Goal: Transaction & Acquisition: Purchase product/service

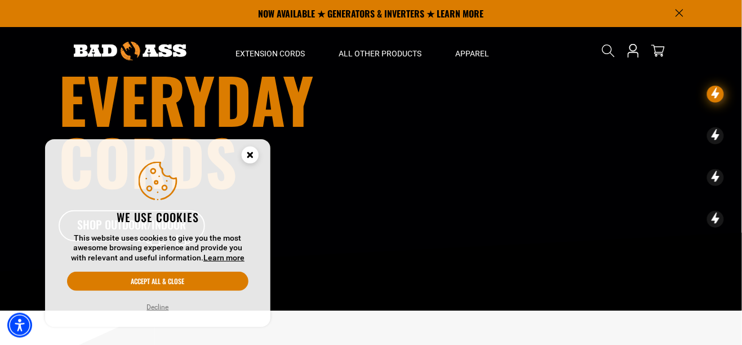
click at [246, 149] on circle "Cookie Consent" at bounding box center [250, 155] width 17 height 17
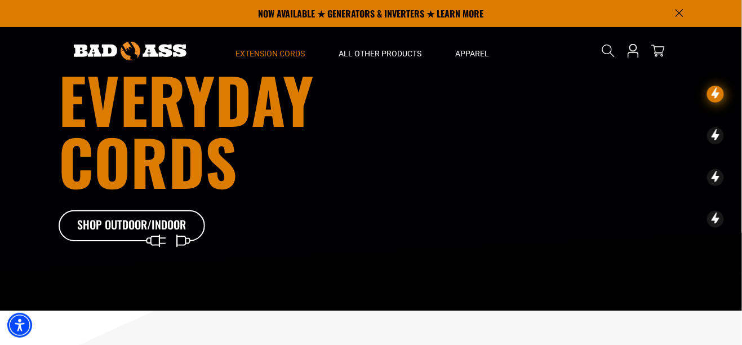
click at [271, 56] on span "Extension Cords" at bounding box center [270, 53] width 69 height 10
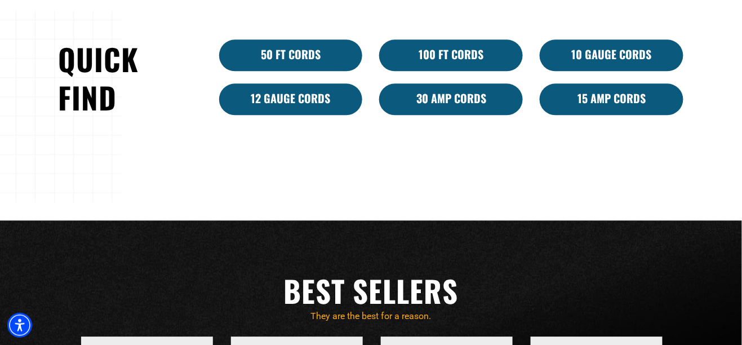
scroll to position [698, 0]
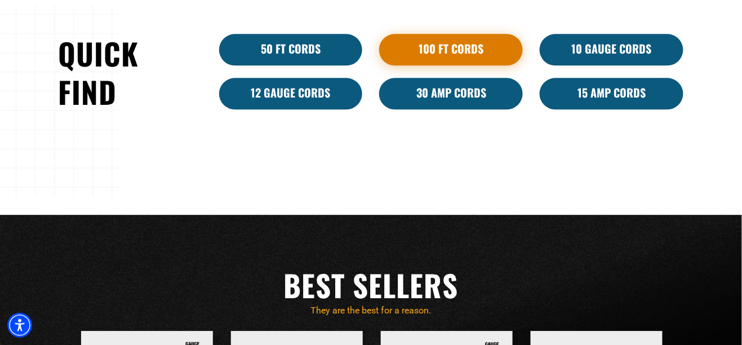
click at [458, 65] on link "100 Ft Cords" at bounding box center [451, 50] width 144 height 32
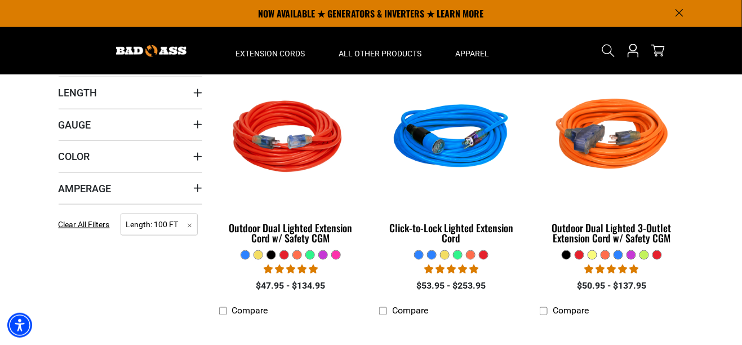
scroll to position [274, 0]
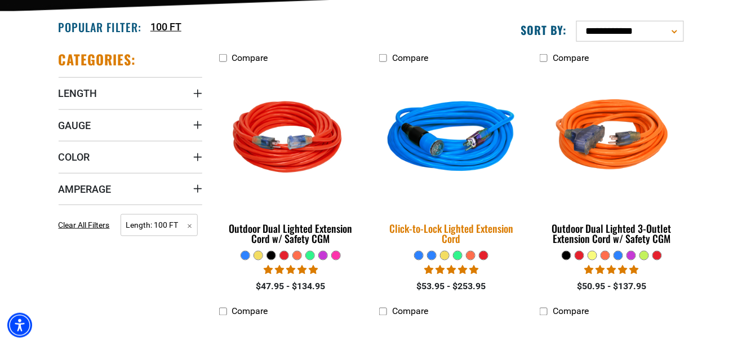
click at [463, 136] on img at bounding box center [452, 139] width 158 height 144
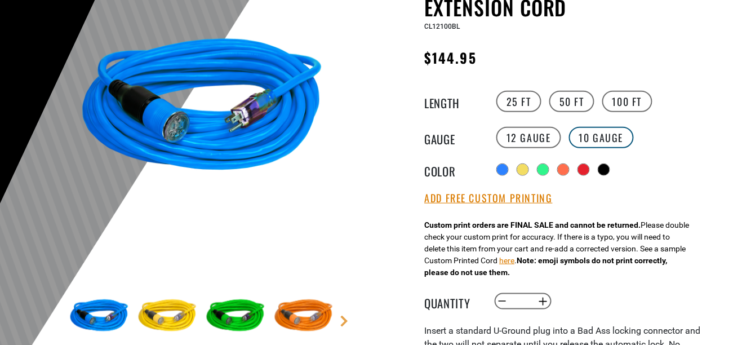
click at [603, 140] on label "10 Gauge" at bounding box center [601, 137] width 65 height 21
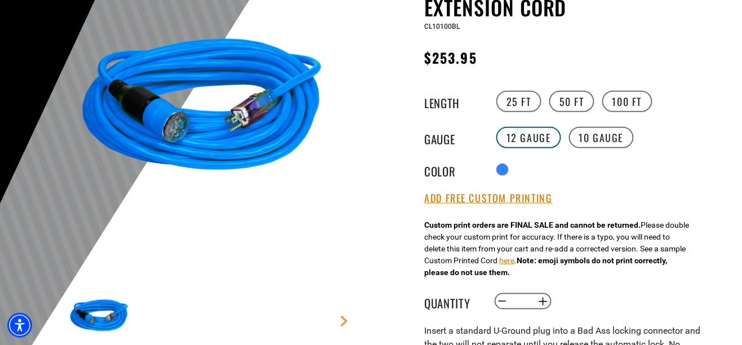
click at [529, 136] on label "12 Gauge" at bounding box center [529, 137] width 65 height 21
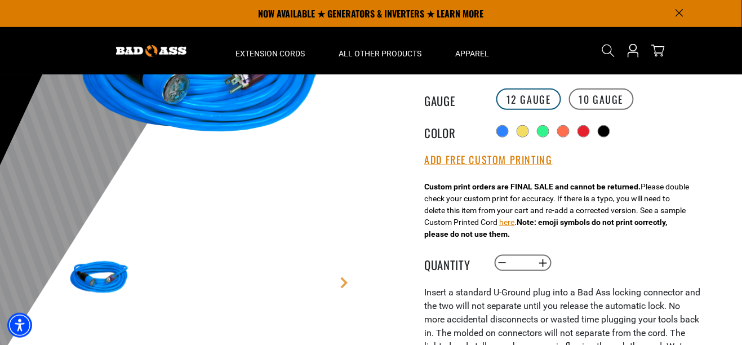
scroll to position [185, 0]
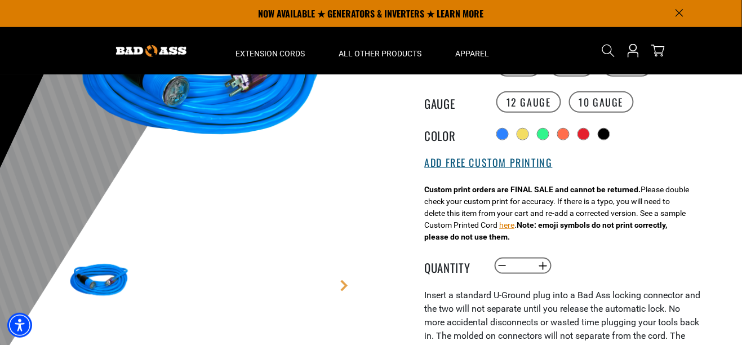
click at [525, 163] on button "Add Free Custom Printing" at bounding box center [489, 163] width 128 height 12
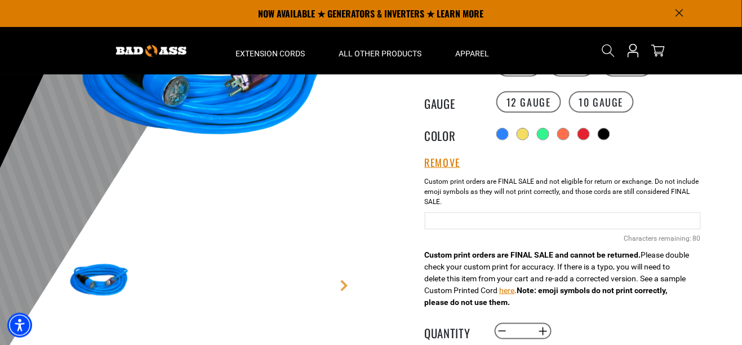
click at [528, 222] on input "Blue Cables" at bounding box center [563, 221] width 276 height 17
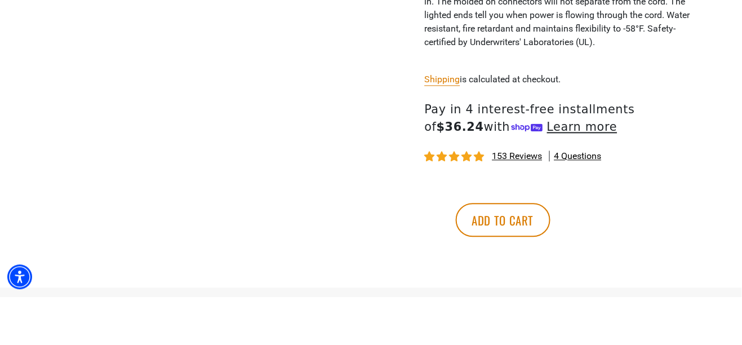
scroll to position [538, 0]
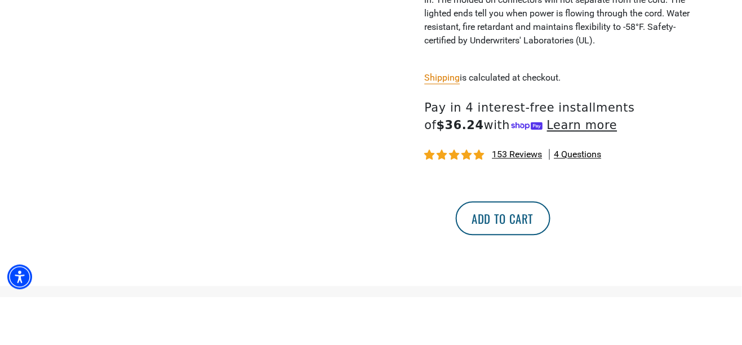
type input "**********"
click at [551, 269] on button "Add to cart" at bounding box center [503, 267] width 95 height 34
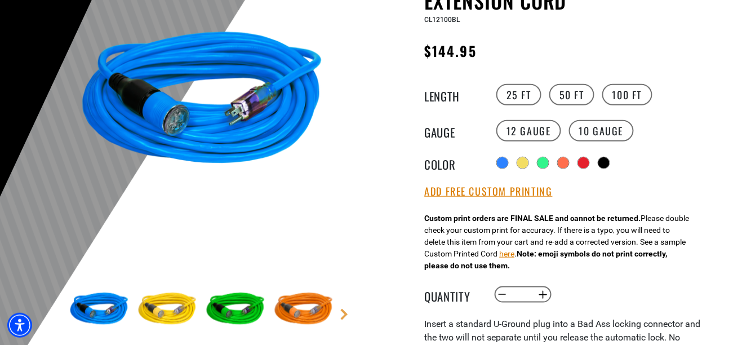
scroll to position [157, 0]
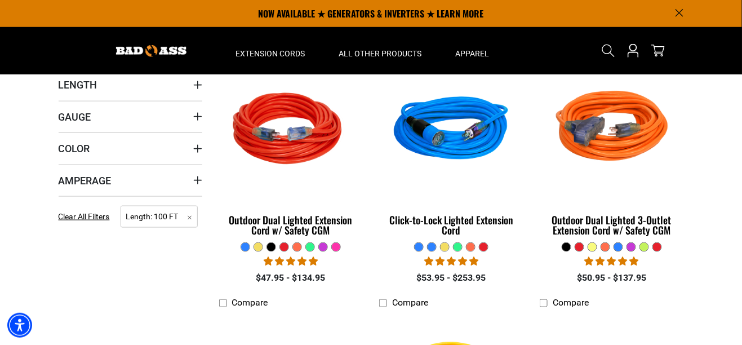
scroll to position [281, 0]
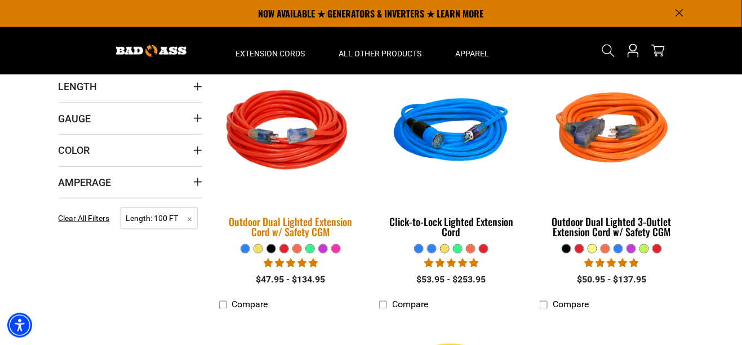
click at [275, 138] on img at bounding box center [291, 132] width 158 height 144
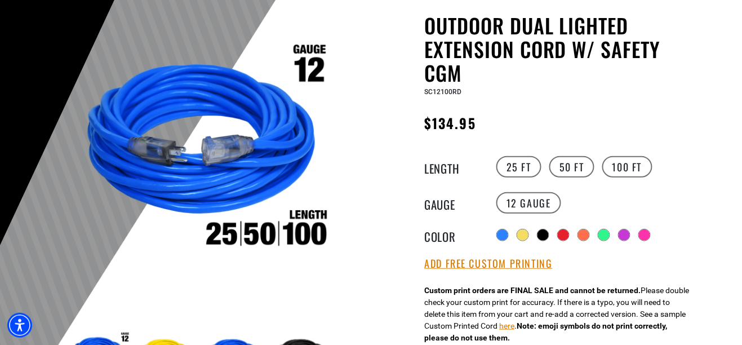
scroll to position [123, 0]
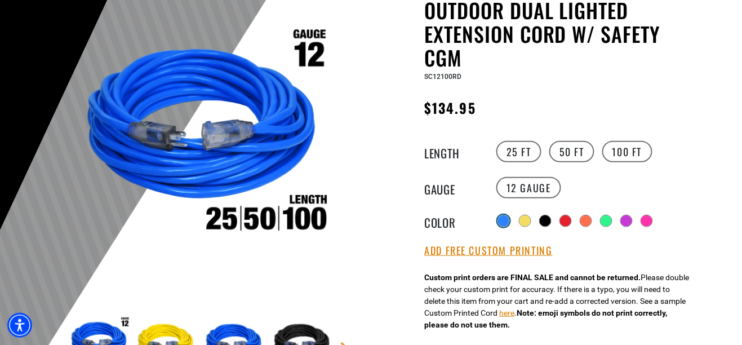
click at [502, 218] on div at bounding box center [503, 220] width 11 height 11
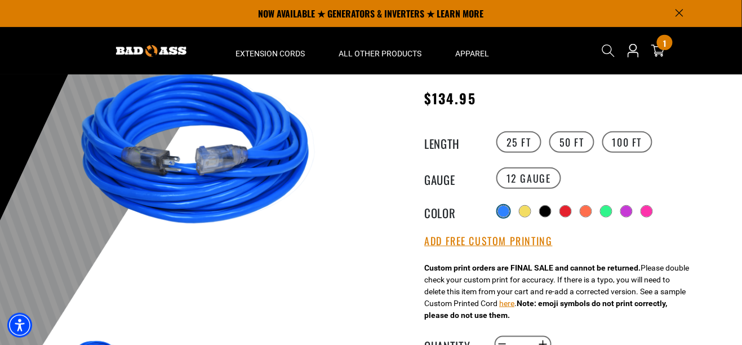
scroll to position [132, 0]
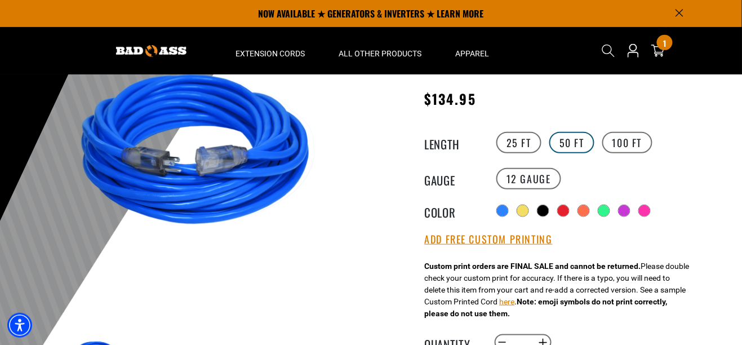
click at [569, 139] on label "50 FT" at bounding box center [572, 142] width 45 height 21
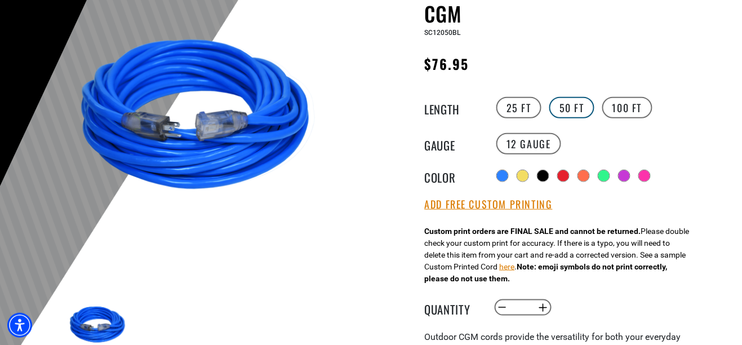
scroll to position [168, 0]
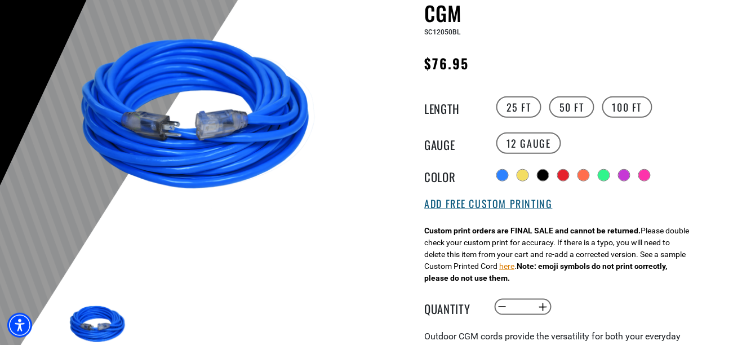
click at [521, 203] on button "Add Free Custom Printing" at bounding box center [489, 204] width 128 height 12
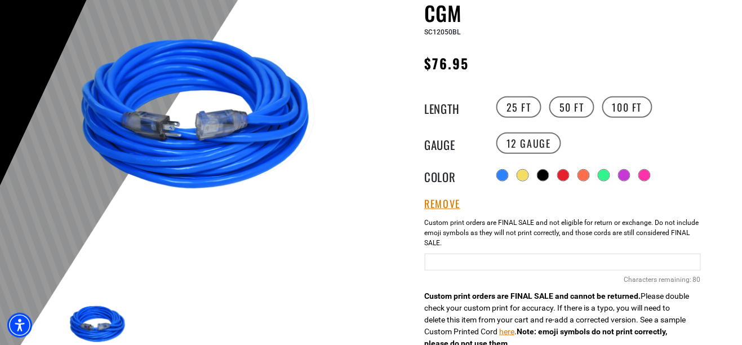
click at [598, 260] on input "text" at bounding box center [563, 262] width 276 height 17
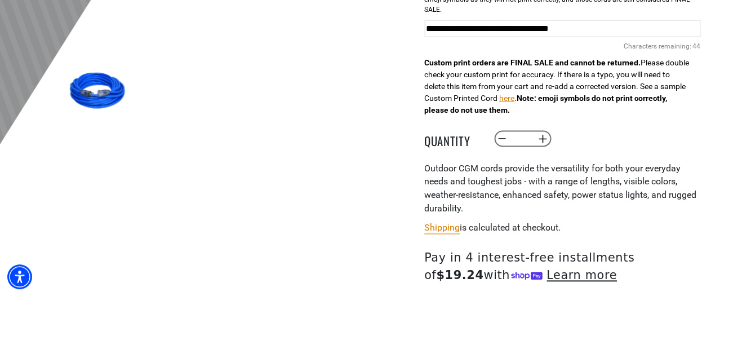
scroll to position [371, 0]
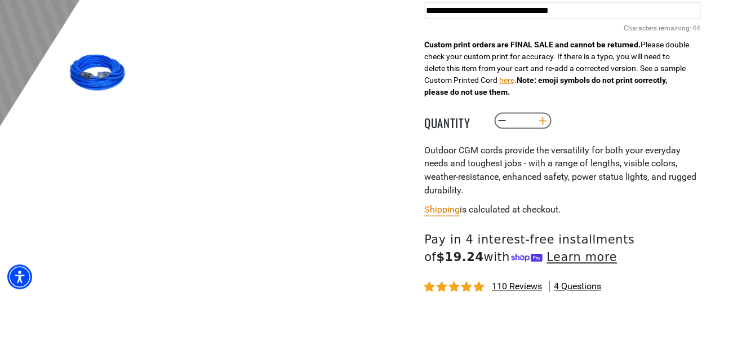
type input "**********"
click at [543, 170] on button "Increase quantity for Outdoor Dual Lighted Extension Cord w/ Safety CGM" at bounding box center [542, 169] width 17 height 19
type input "*"
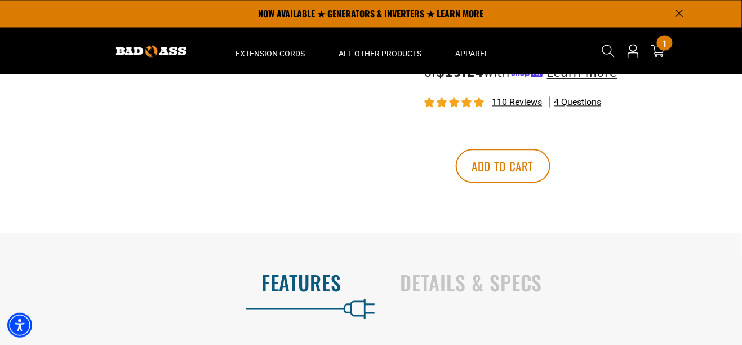
scroll to position [606, 0]
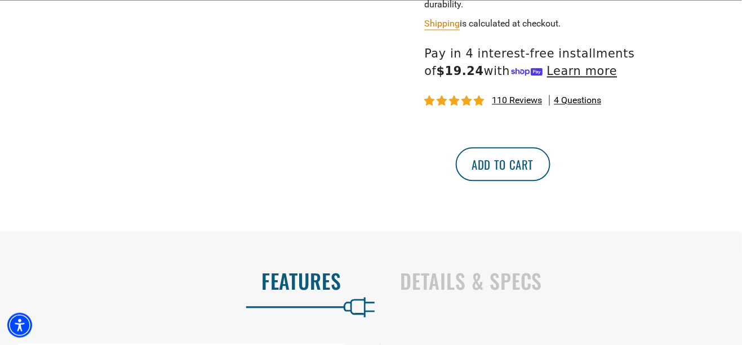
click at [551, 167] on button "Add to cart" at bounding box center [503, 164] width 95 height 34
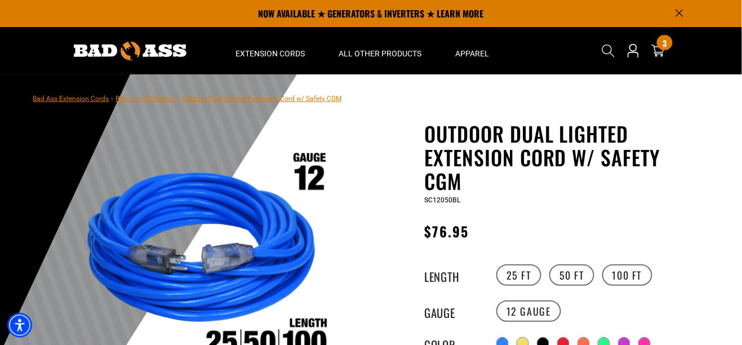
click at [663, 190] on h1 "Outdoor Dual Lighted Extension Cord w/ Safety CGM" at bounding box center [563, 157] width 276 height 71
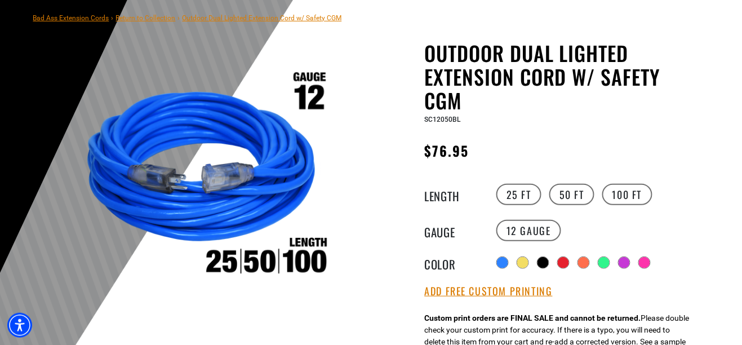
scroll to position [83, 0]
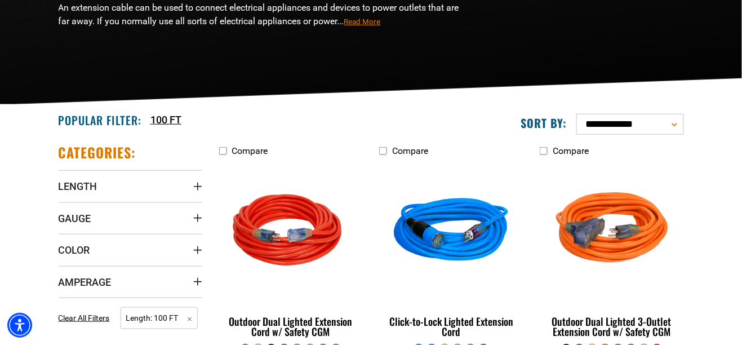
scroll to position [193, 0]
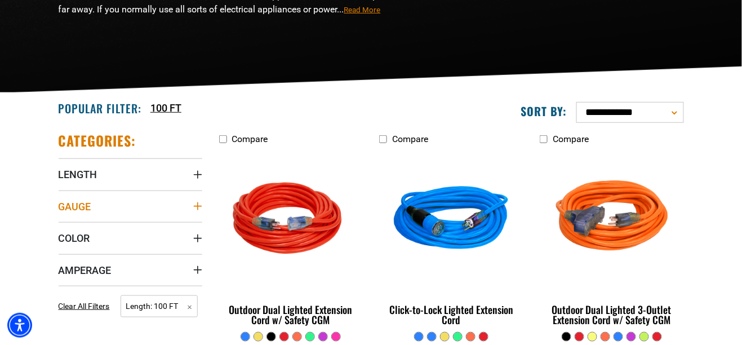
click at [199, 210] on icon "Gauge" at bounding box center [197, 206] width 9 height 9
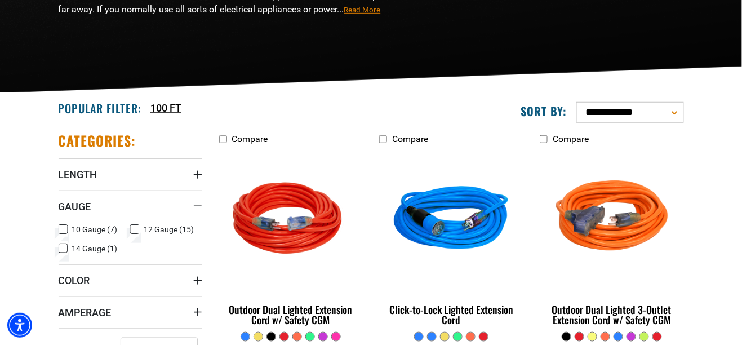
click at [144, 231] on span "12 Gauge (15)" at bounding box center [169, 229] width 50 height 8
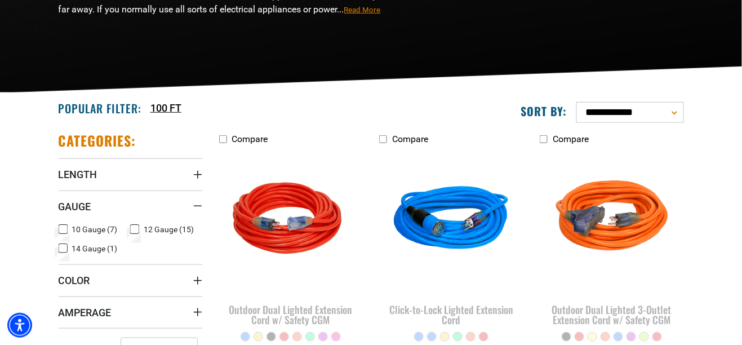
click at [60, 229] on icon at bounding box center [63, 229] width 9 height 15
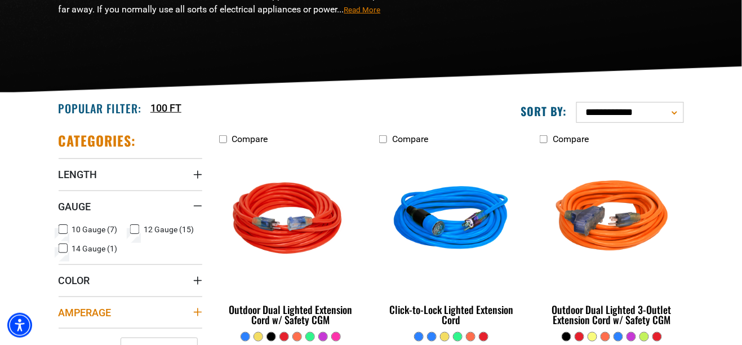
click at [192, 319] on summary "Amperage" at bounding box center [131, 313] width 144 height 32
click at [194, 176] on icon "Length" at bounding box center [197, 174] width 9 height 9
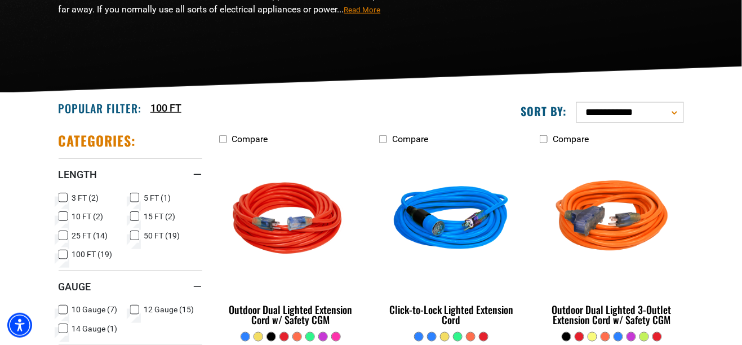
click at [140, 235] on label "50 FT (19) 50 FT (19 products)" at bounding box center [166, 235] width 72 height 15
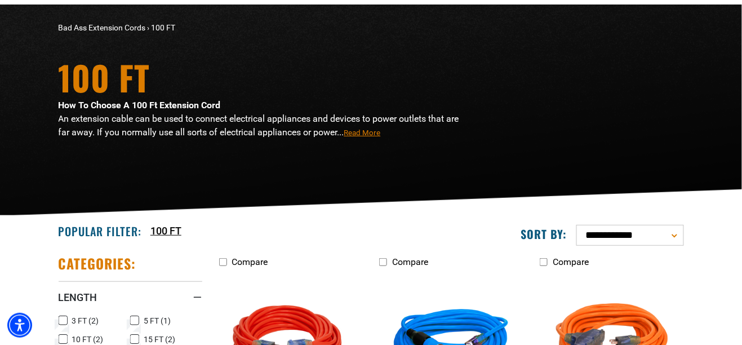
scroll to position [71, 0]
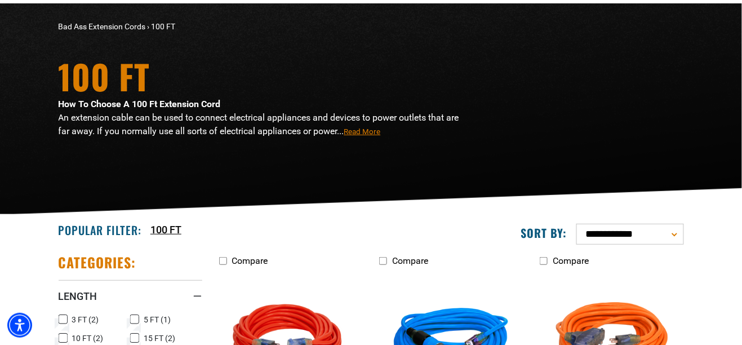
click at [676, 235] on select "**********" at bounding box center [631, 234] width 108 height 21
select select "**********"
click at [577, 224] on select "**********" at bounding box center [631, 234] width 108 height 21
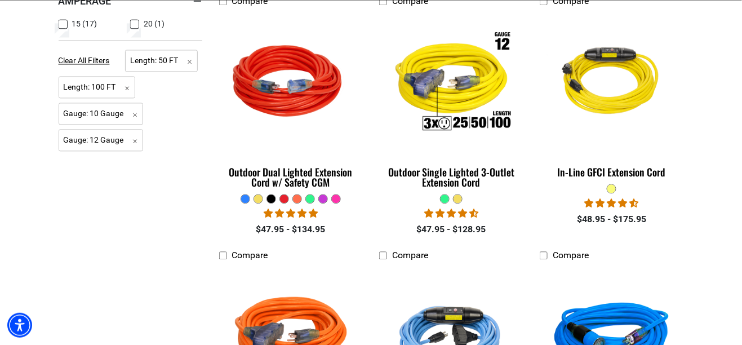
scroll to position [585, 0]
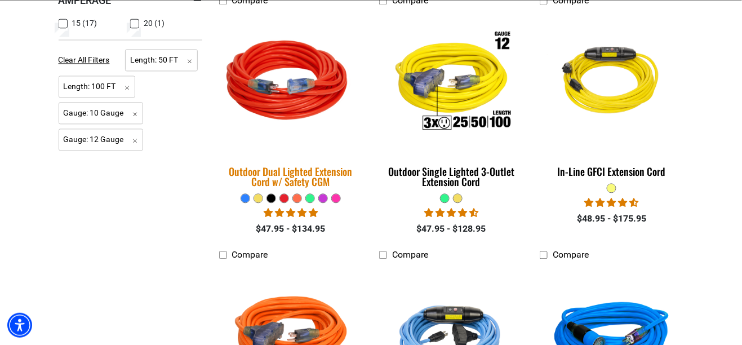
click at [275, 96] on img at bounding box center [291, 82] width 158 height 144
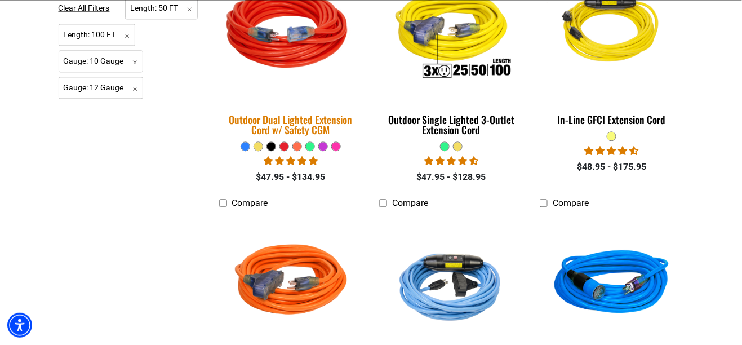
scroll to position [639, 0]
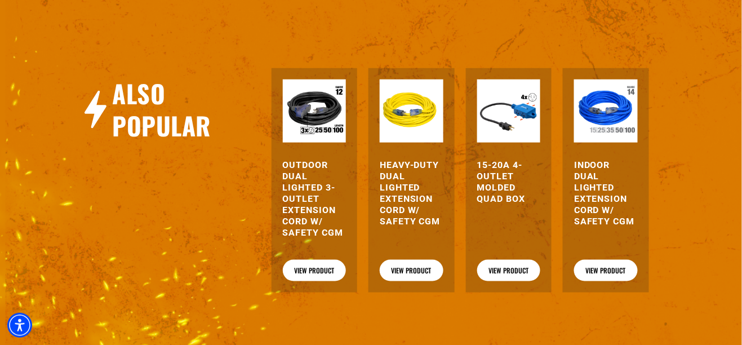
scroll to position [1388, 0]
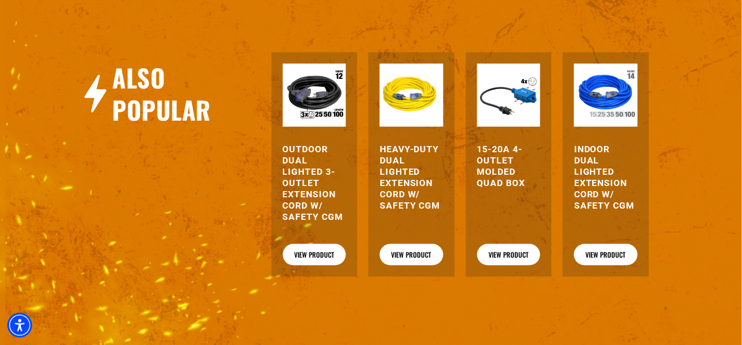
click at [501, 171] on h3 "15-20A 4-Outlet Molded Quad Box" at bounding box center [509, 166] width 64 height 45
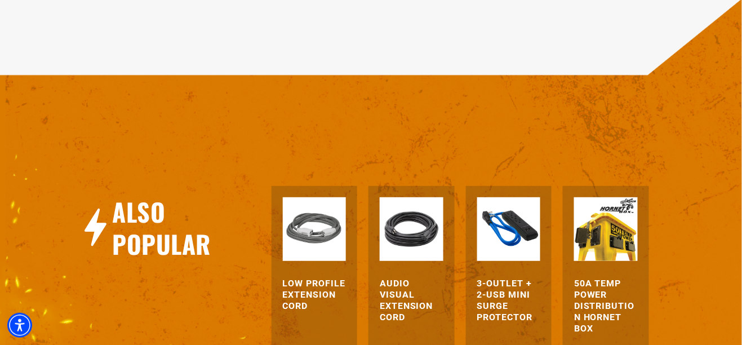
scroll to position [1152, 0]
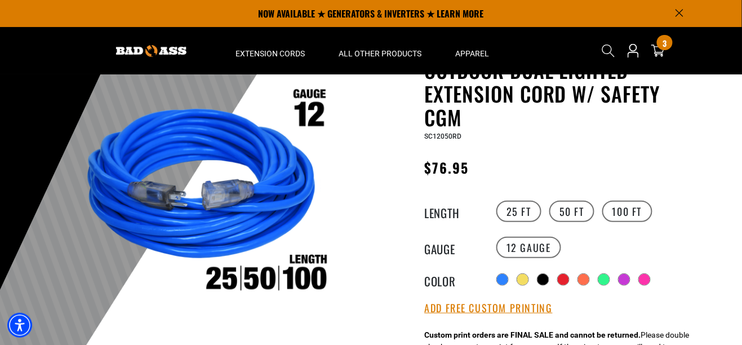
scroll to position [38, 0]
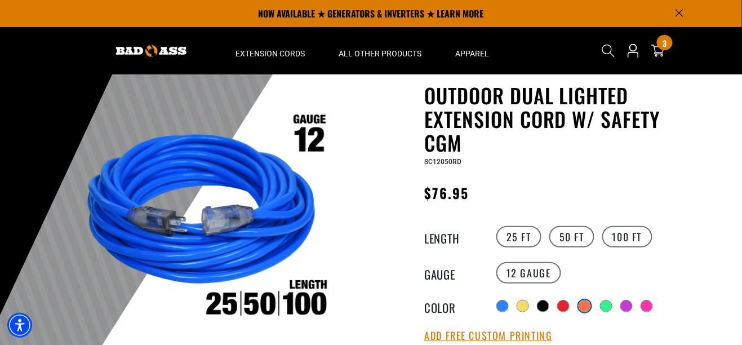
click at [585, 304] on div at bounding box center [584, 305] width 11 height 11
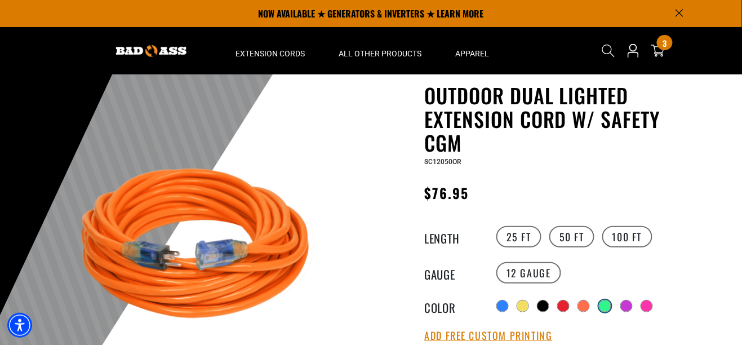
click at [605, 302] on div at bounding box center [605, 305] width 11 height 11
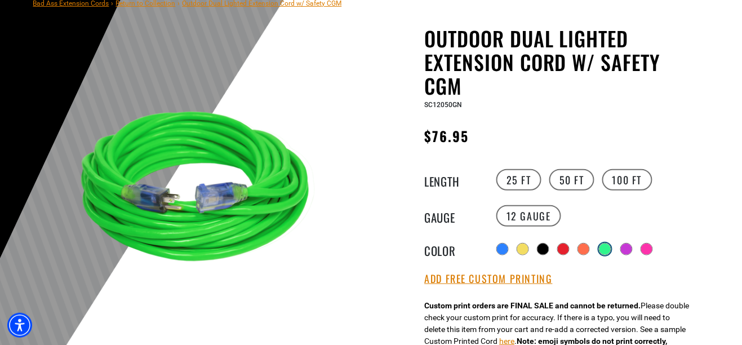
scroll to position [96, 0]
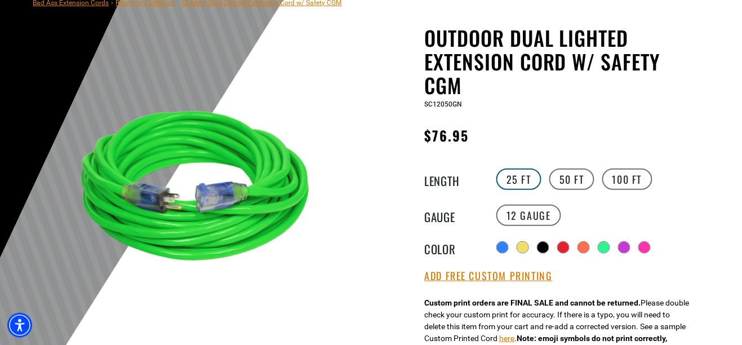
click at [517, 185] on label "25 FT" at bounding box center [519, 179] width 45 height 21
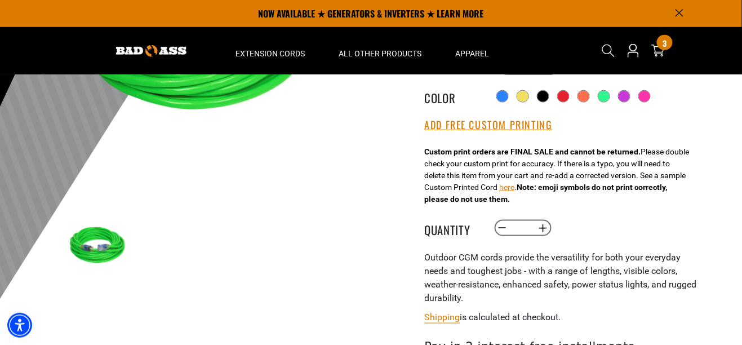
scroll to position [240, 0]
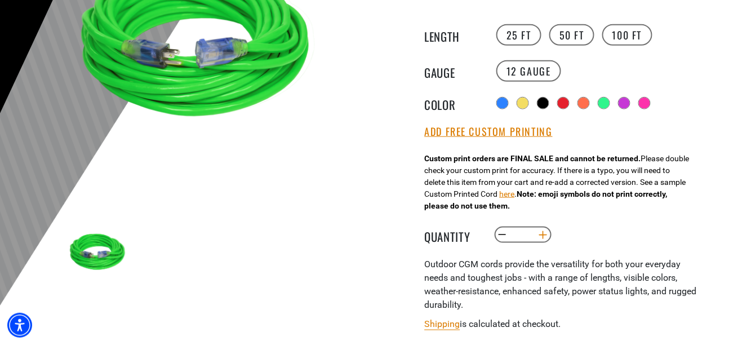
click at [545, 232] on button "Increase quantity for Outdoor Dual Lighted Extension Cord w/ Safety CGM" at bounding box center [542, 234] width 17 height 19
type input "*"
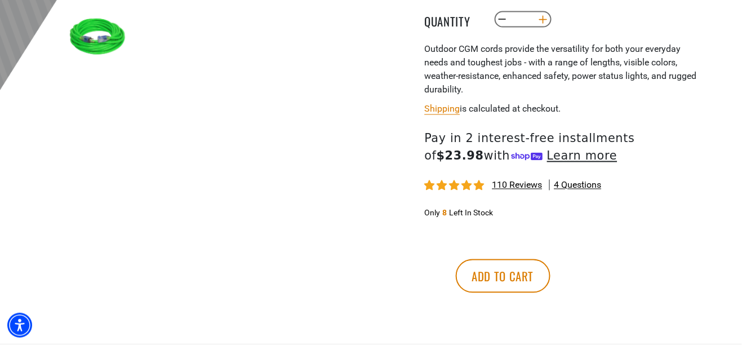
scroll to position [457, 0]
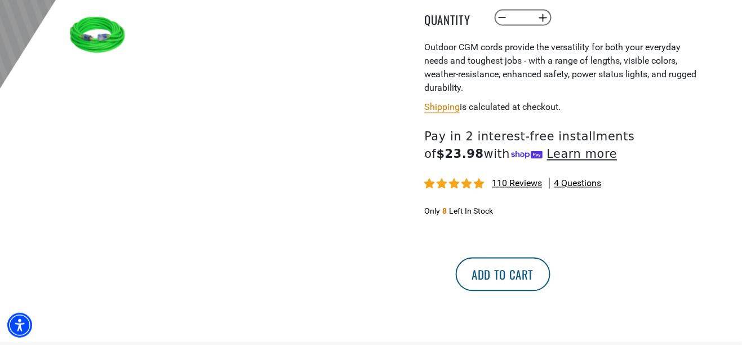
click at [551, 277] on button "Add to cart" at bounding box center [503, 275] width 95 height 34
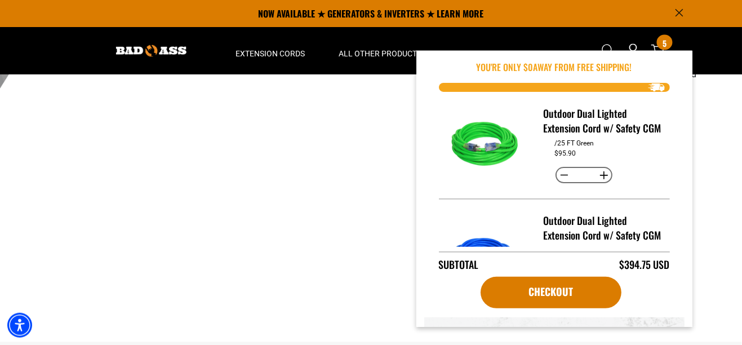
scroll to position [5, 0]
click at [591, 123] on h3 "Outdoor Dual Lighted Extension Cord w/ Safety CGM" at bounding box center [602, 120] width 118 height 29
click at [496, 147] on img "Item added to your cart" at bounding box center [487, 144] width 79 height 79
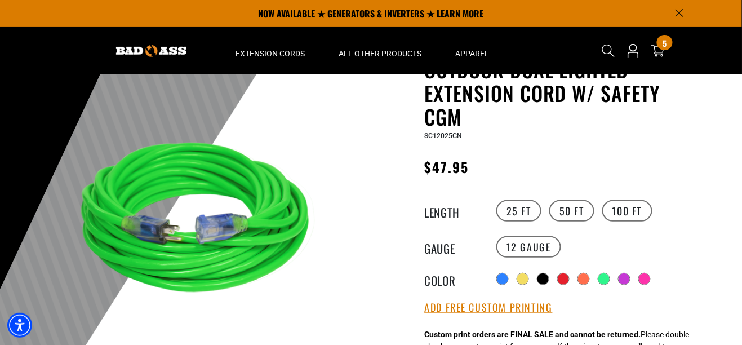
scroll to position [61, 0]
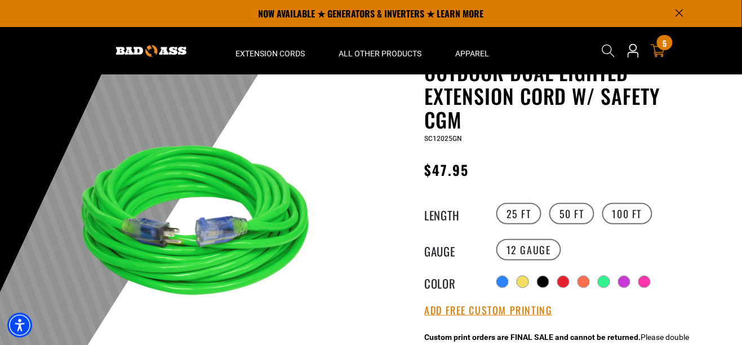
click at [665, 50] on icon at bounding box center [658, 50] width 15 height 15
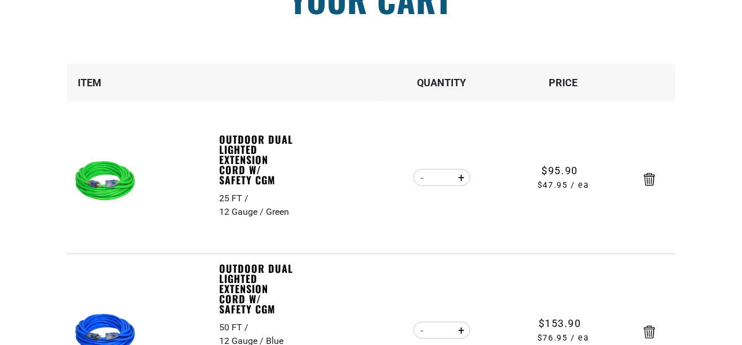
scroll to position [131, 0]
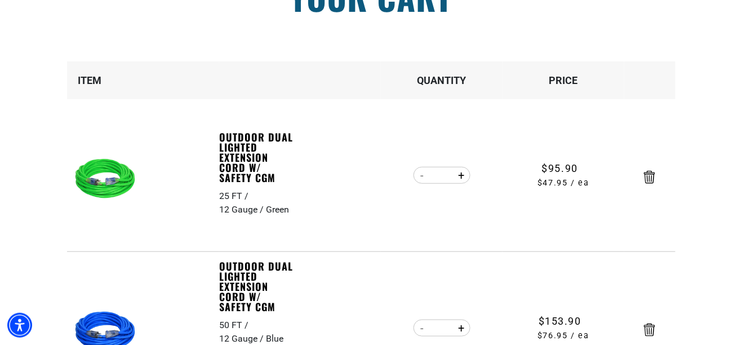
click at [104, 176] on img at bounding box center [107, 179] width 71 height 71
click at [104, 180] on img at bounding box center [107, 179] width 71 height 71
click at [104, 182] on img at bounding box center [107, 179] width 71 height 71
click at [654, 177] on icon "Remove Outdoor Dual Lighted Extension Cord w/ Safety CGM - 25 FT / 12 Gauge / G…" at bounding box center [649, 177] width 11 height 13
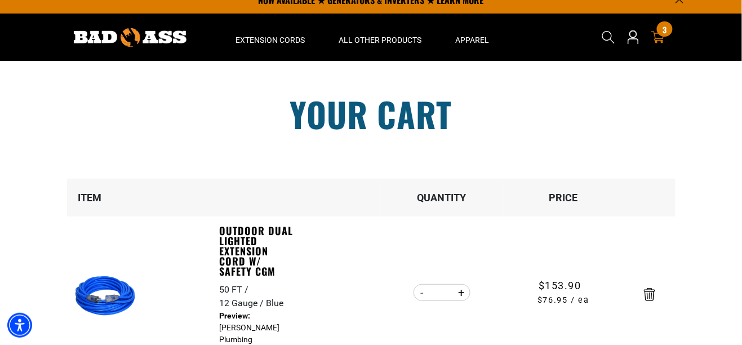
scroll to position [0, 0]
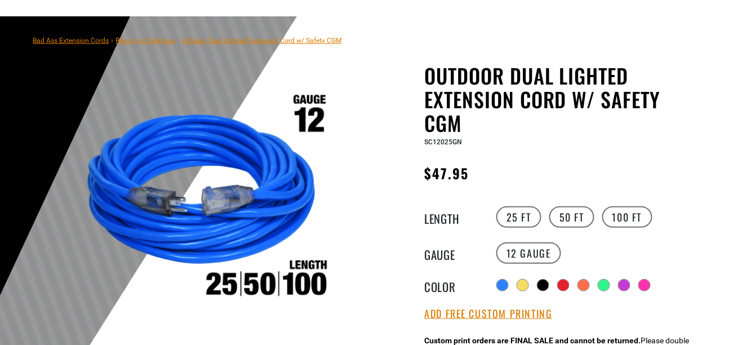
scroll to position [98, 0]
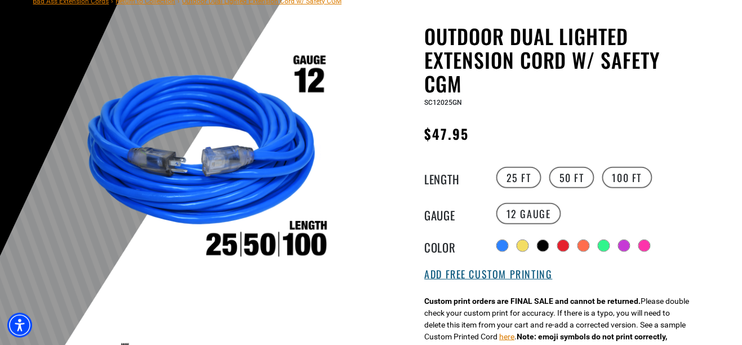
click at [525, 274] on button "Add Free Custom Printing" at bounding box center [489, 274] width 128 height 12
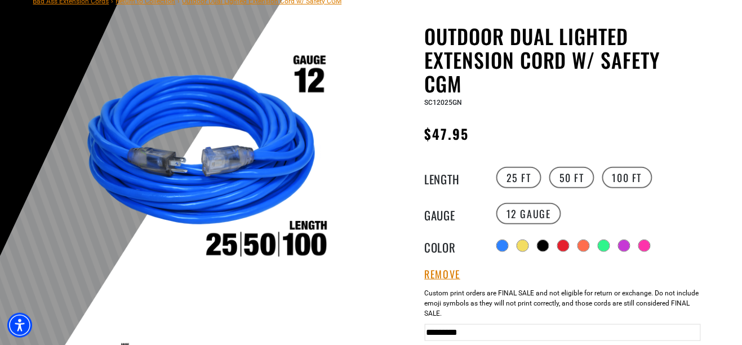
click at [562, 338] on input "*********" at bounding box center [563, 332] width 276 height 17
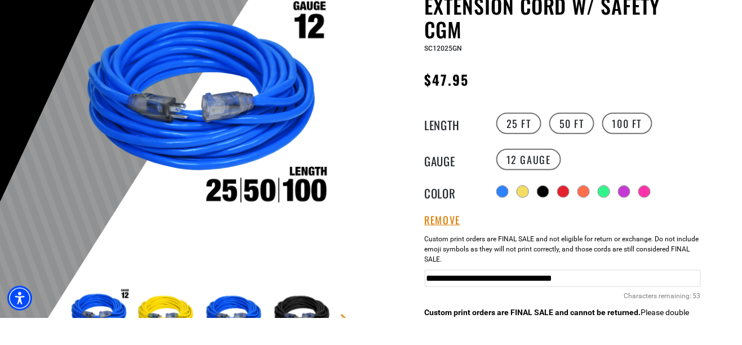
scroll to position [0, 62]
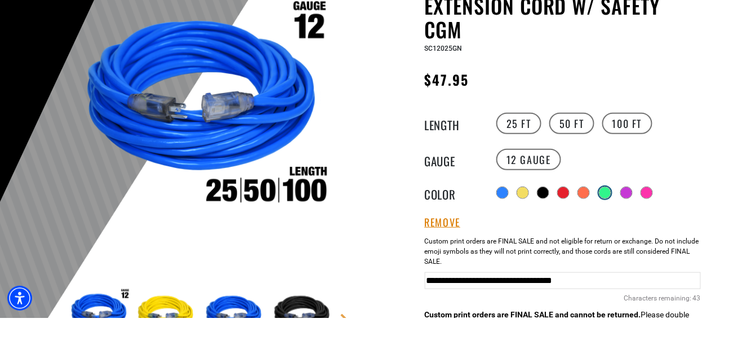
type input "**********"
click at [604, 220] on div at bounding box center [605, 219] width 11 height 11
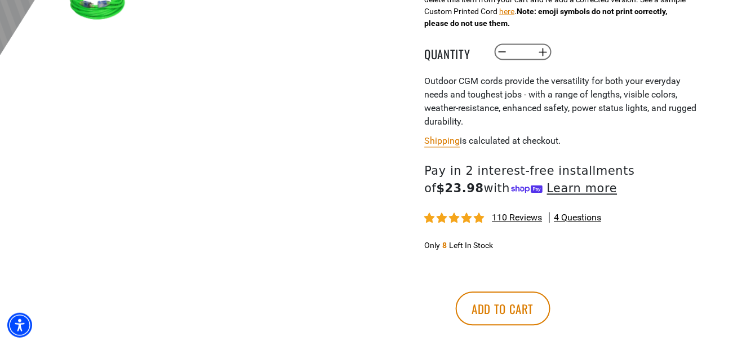
scroll to position [494, 0]
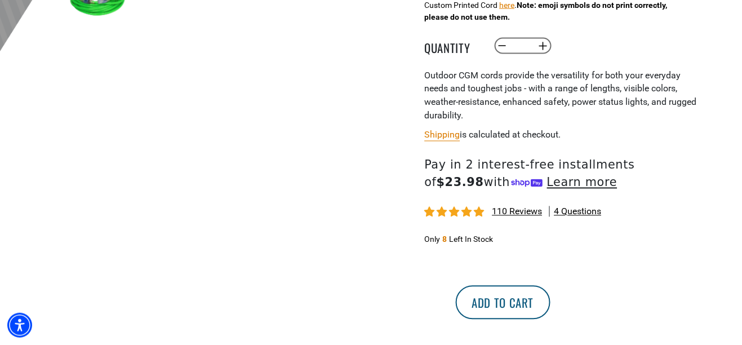
click at [551, 307] on button "Add to cart" at bounding box center [503, 303] width 95 height 34
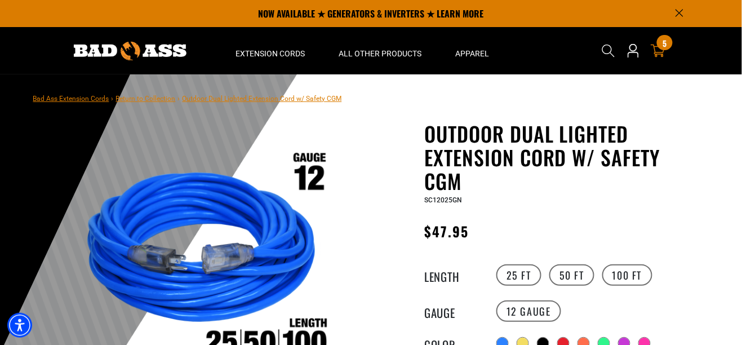
click at [665, 47] on span "5" at bounding box center [665, 43] width 4 height 8
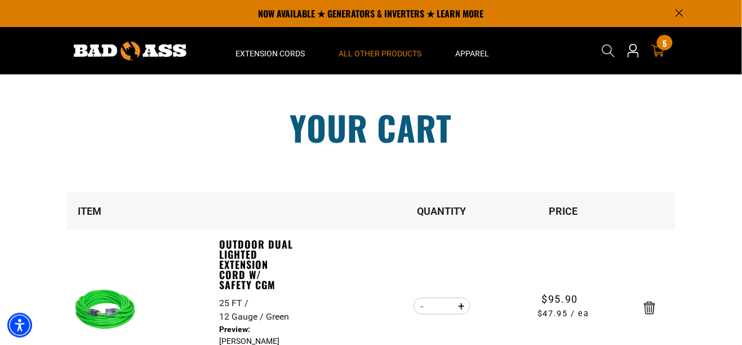
click at [365, 53] on span "All Other Products" at bounding box center [380, 53] width 83 height 10
click at [387, 51] on span "All Other Products" at bounding box center [380, 53] width 83 height 10
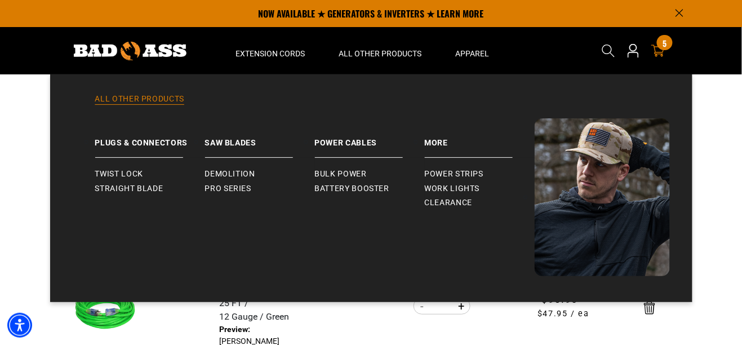
click at [126, 98] on link "All Other Products" at bounding box center [372, 106] width 598 height 25
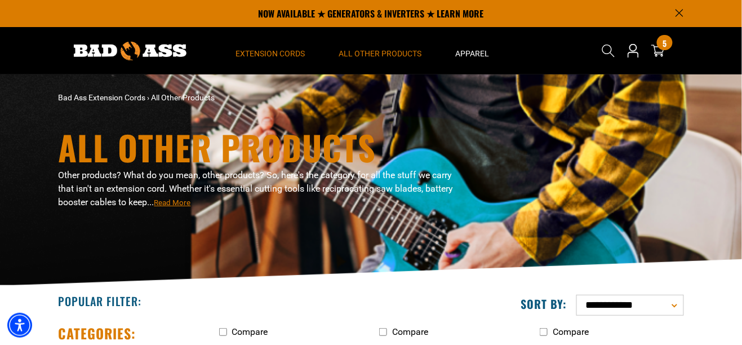
click at [271, 56] on span "Extension Cords" at bounding box center [270, 53] width 69 height 10
click at [262, 57] on span "Extension Cords" at bounding box center [270, 53] width 69 height 10
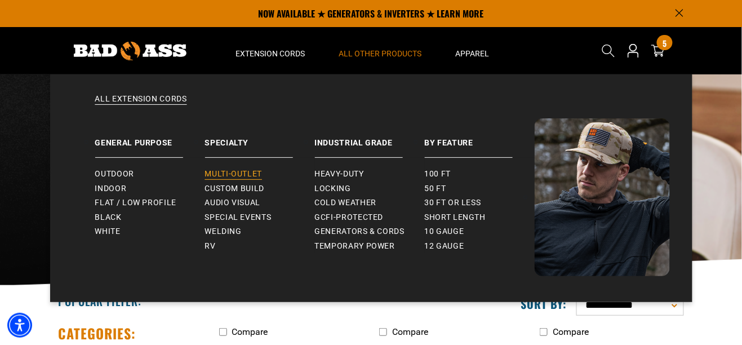
click at [246, 173] on span "Multi-Outlet" at bounding box center [233, 174] width 57 height 10
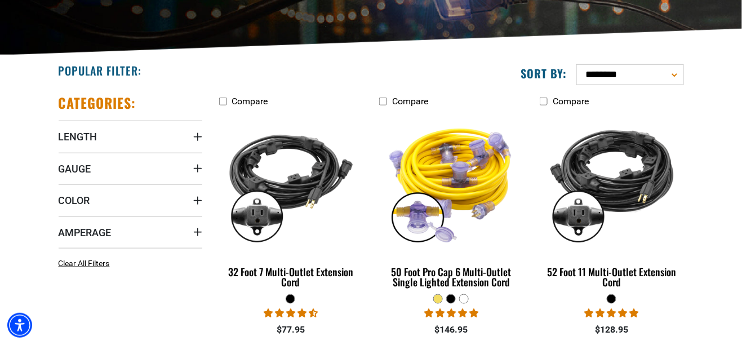
scroll to position [232, 0]
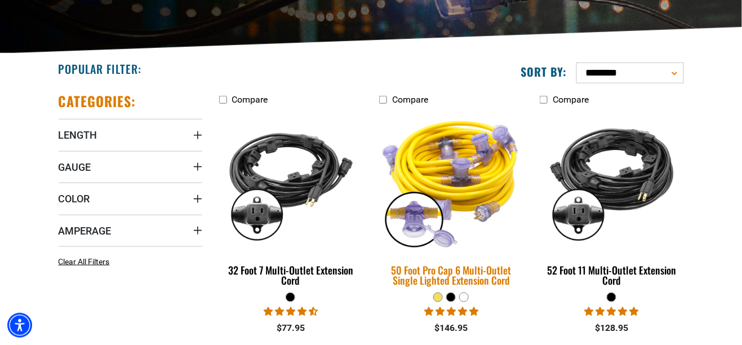
click at [466, 177] on img at bounding box center [452, 181] width 158 height 144
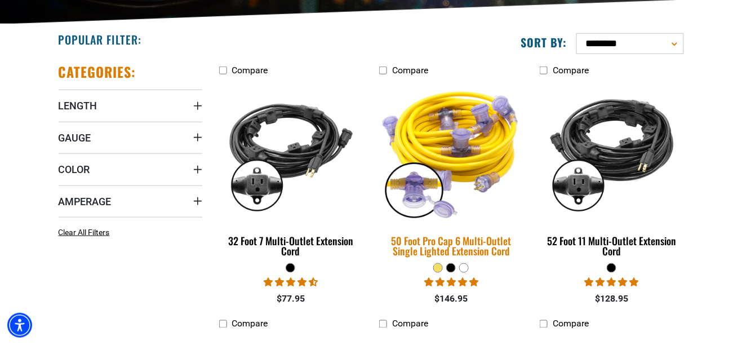
scroll to position [286, 0]
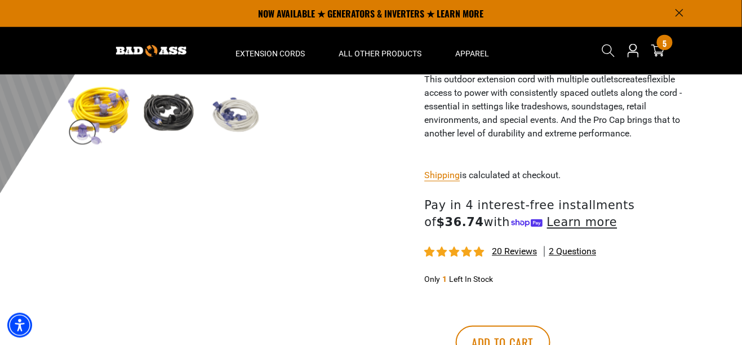
scroll to position [311, 0]
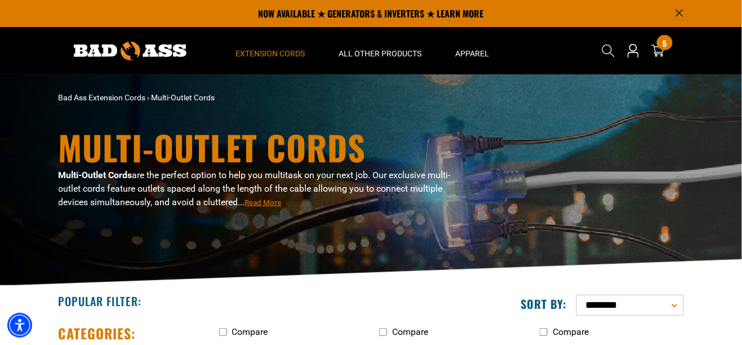
click at [644, 307] on select "**********" at bounding box center [631, 305] width 108 height 21
select select "**********"
click at [577, 295] on select "**********" at bounding box center [631, 305] width 108 height 21
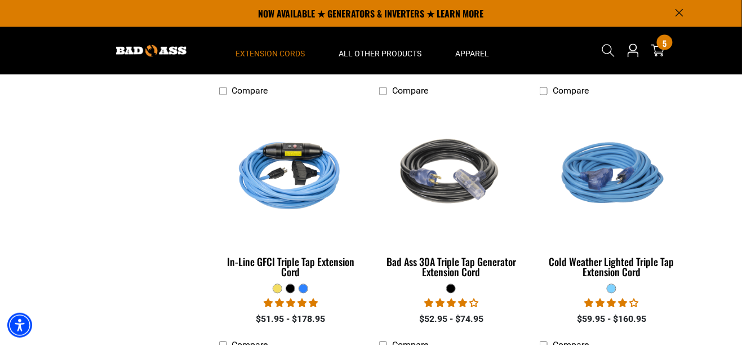
scroll to position [492, 0]
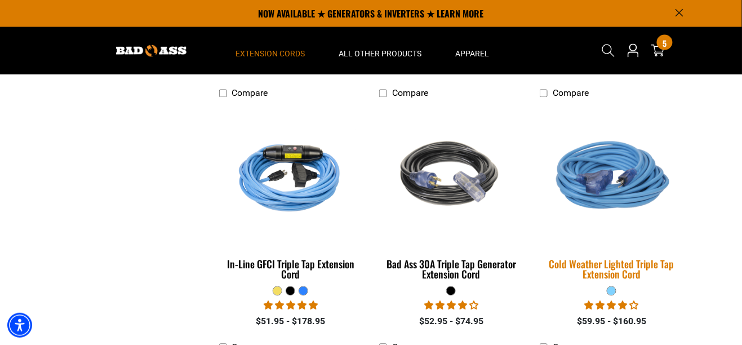
click at [631, 182] on img at bounding box center [612, 175] width 158 height 144
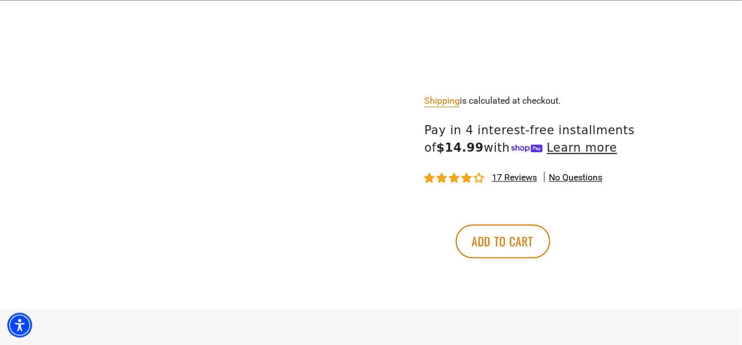
scroll to position [640, 0]
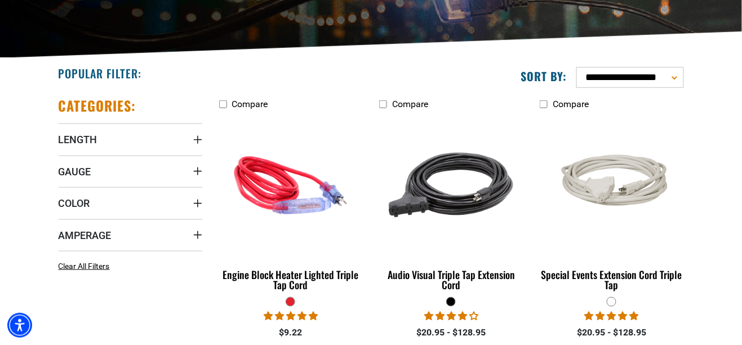
scroll to position [228, 0]
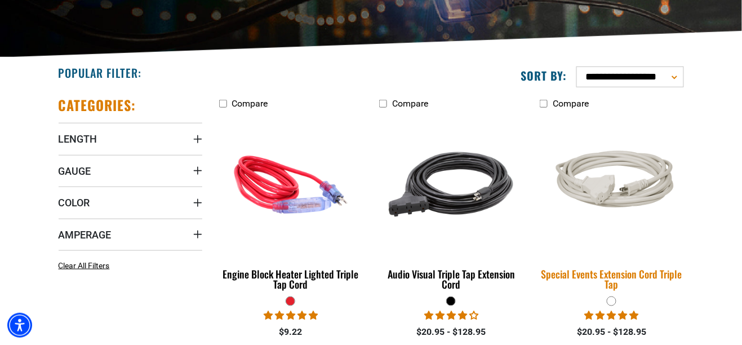
click at [629, 194] on img at bounding box center [612, 185] width 158 height 96
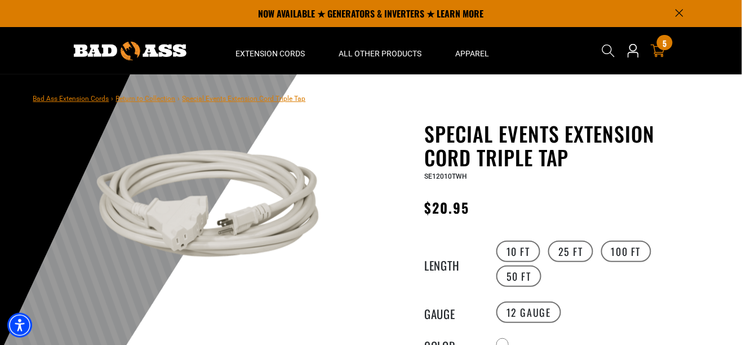
click at [666, 50] on div "5 5 items" at bounding box center [664, 42] width 15 height 15
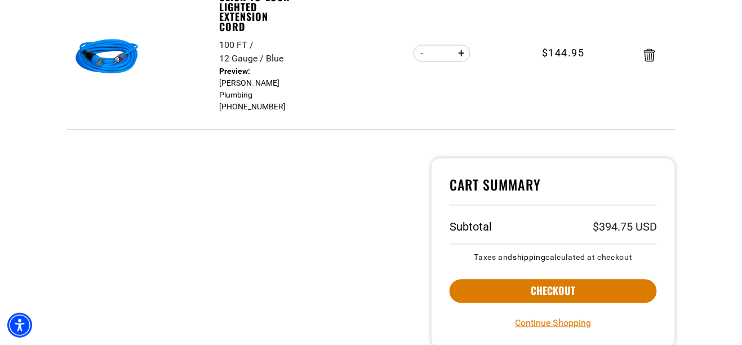
scroll to position [559, 0]
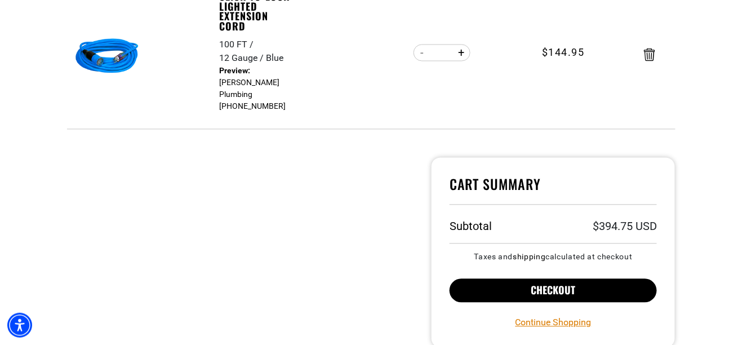
click at [616, 287] on button "Checkout" at bounding box center [554, 291] width 208 height 24
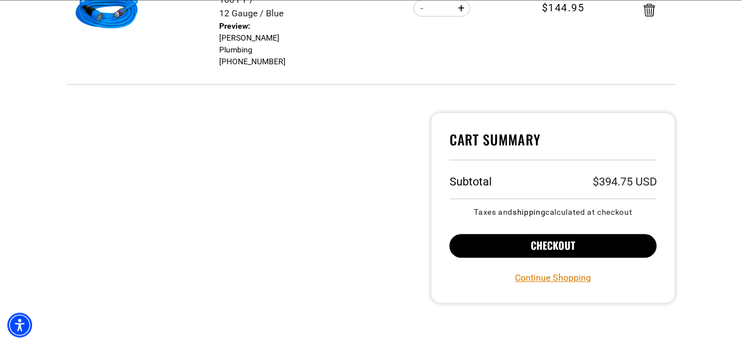
scroll to position [613, 0]
